Goal: Navigation & Orientation: Go to known website

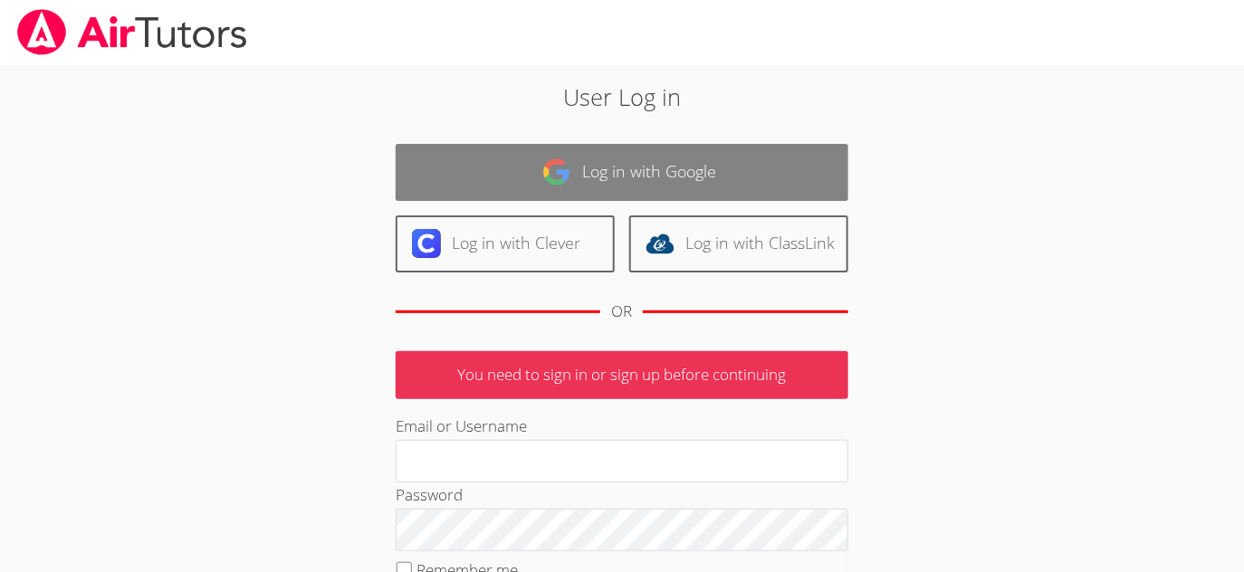
click at [625, 166] on link "Log in with Google" at bounding box center [622, 172] width 453 height 57
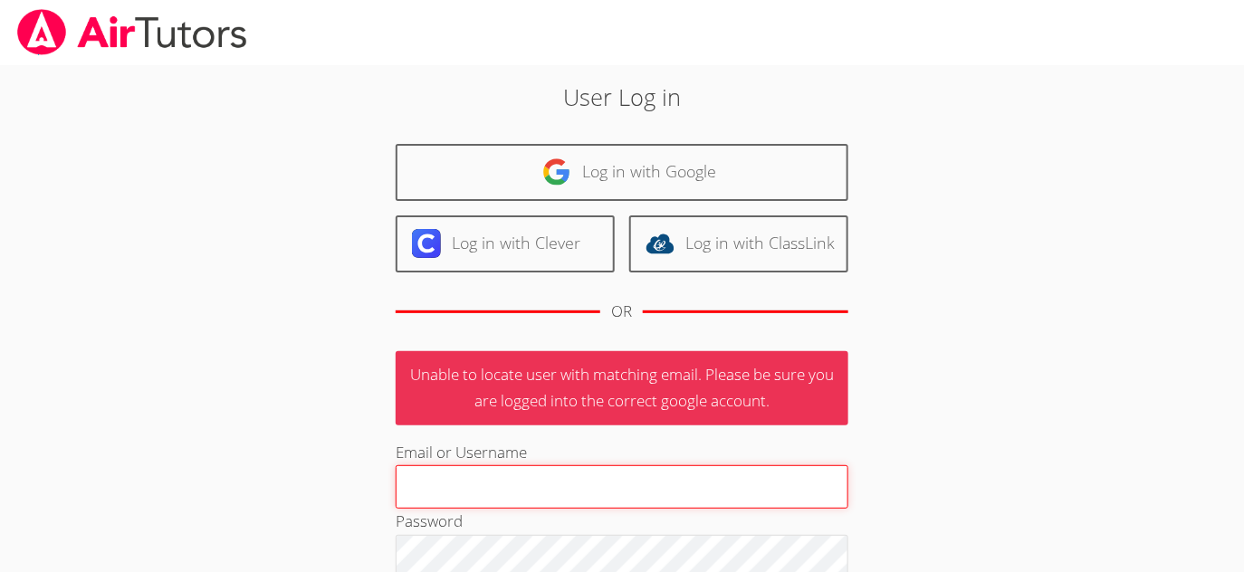
type input "[EMAIL_ADDRESS][DOMAIN_NAME]"
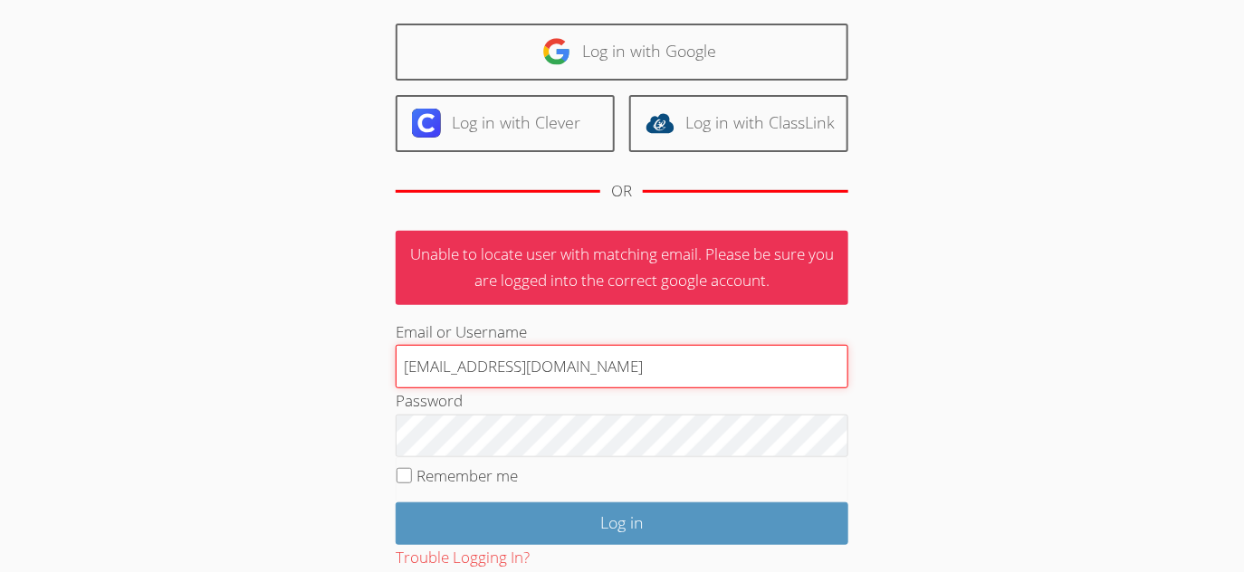
scroll to position [233, 0]
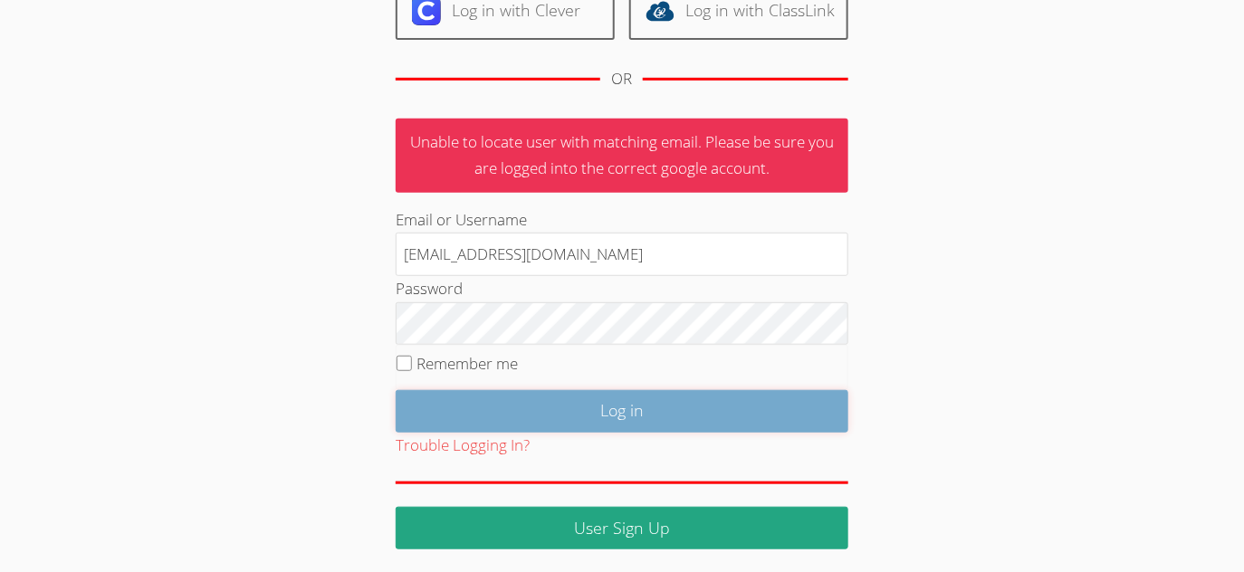
click at [536, 399] on input "Log in" at bounding box center [622, 411] width 453 height 43
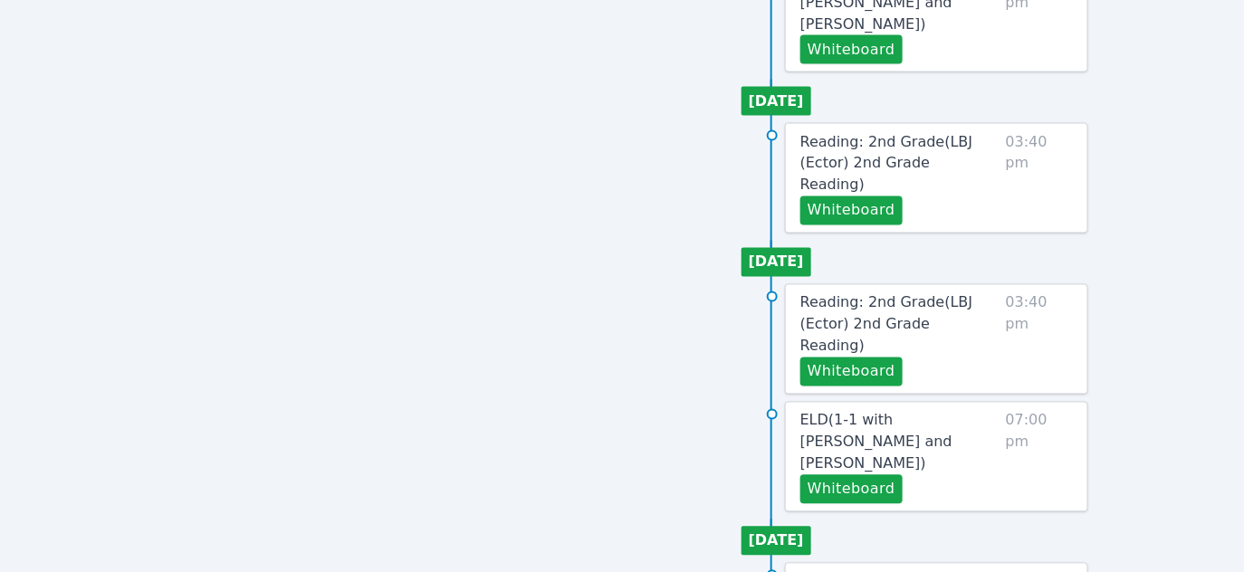
scroll to position [1048, 0]
